Goal: Information Seeking & Learning: Learn about a topic

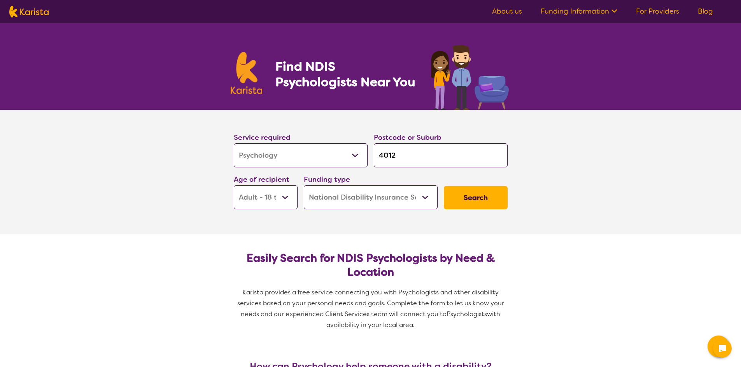
select select "Psychology"
select select "AD"
select select "NDIS"
select select "Psychology"
select select "AD"
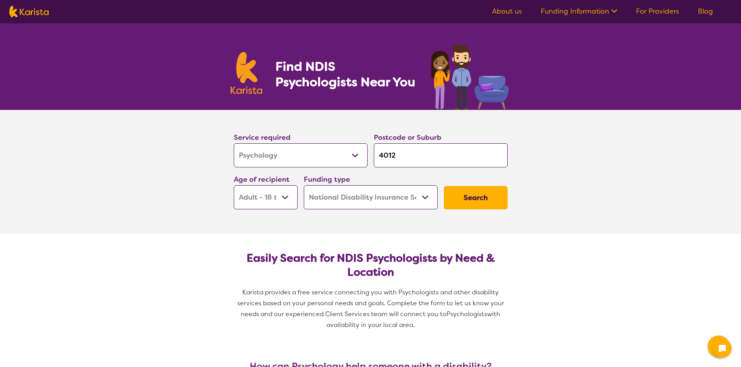
select select "NDIS"
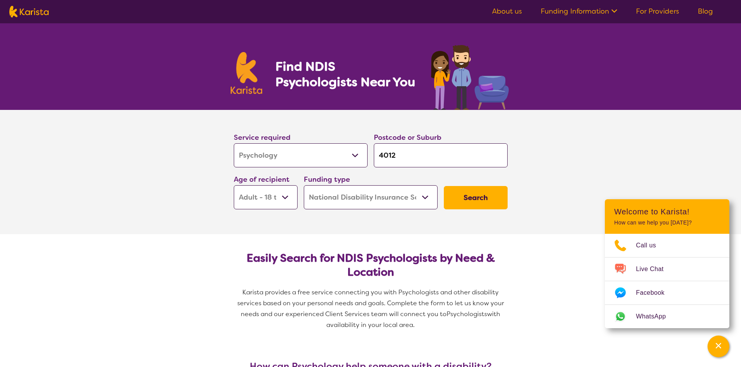
drag, startPoint x: 439, startPoint y: 156, endPoint x: 370, endPoint y: 151, distance: 69.0
click at [370, 151] on div "Service required Allied Health Assistant Assessment (ADHD or Autism) Behaviour …" at bounding box center [371, 171] width 280 height 84
type input "n"
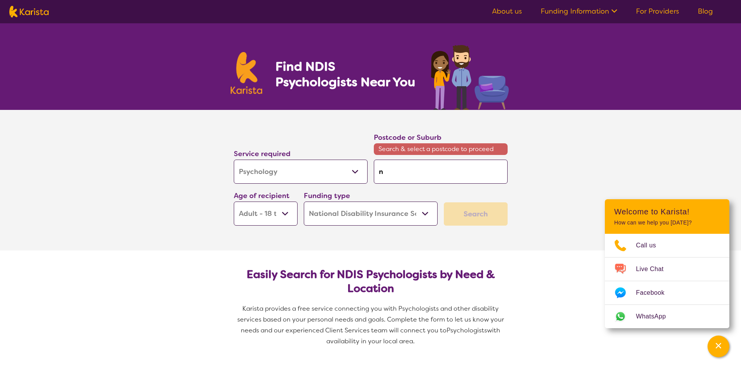
type input "nu"
type input "nun"
type input "nund"
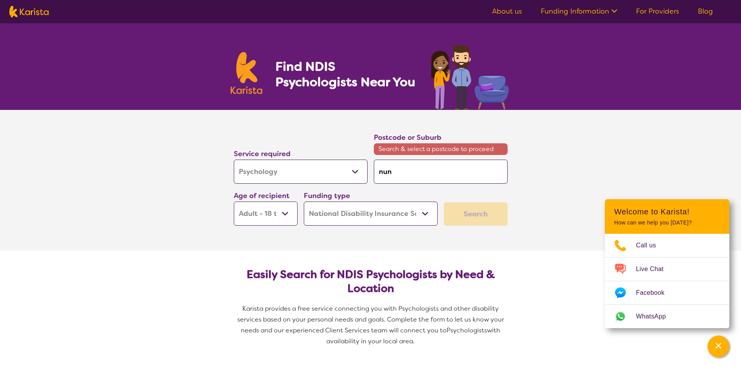
type input "nund"
type input "nunda"
type input "nundah"
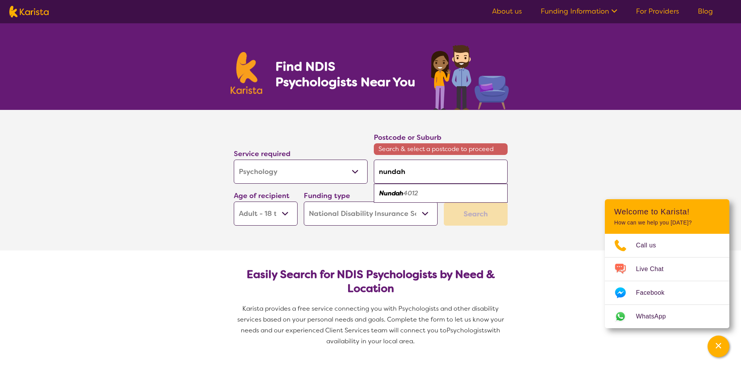
click at [432, 191] on div "Nundah 4012" at bounding box center [441, 193] width 126 height 15
type input "4012"
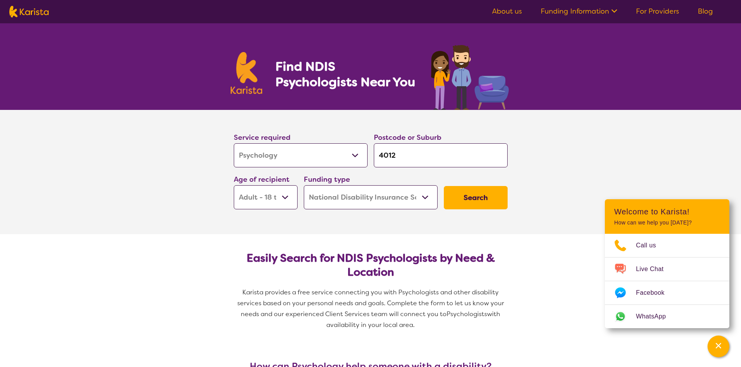
click at [474, 202] on button "Search" at bounding box center [476, 197] width 64 height 23
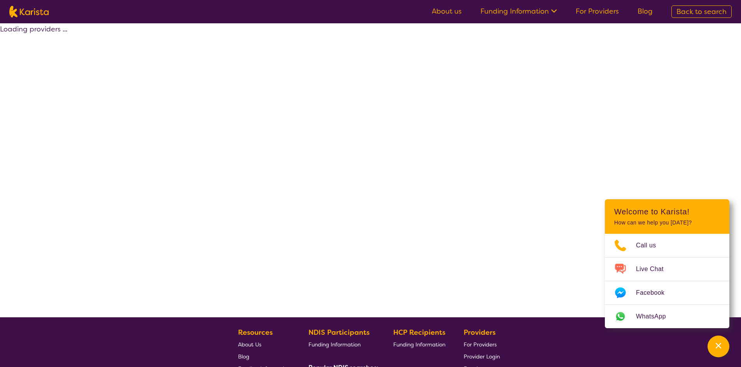
select select "by_score"
